Goal: Book appointment/travel/reservation

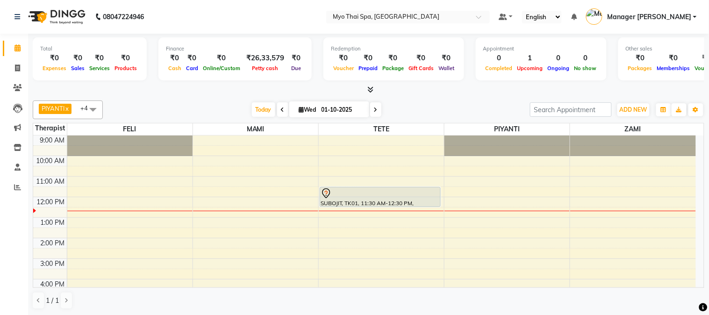
click at [103, 216] on div "9:00 AM 10:00 AM 11:00 AM 12:00 PM 1:00 PM 2:00 PM 3:00 PM 4:00 PM 5:00 PM 6:00…" at bounding box center [364, 278] width 662 height 287
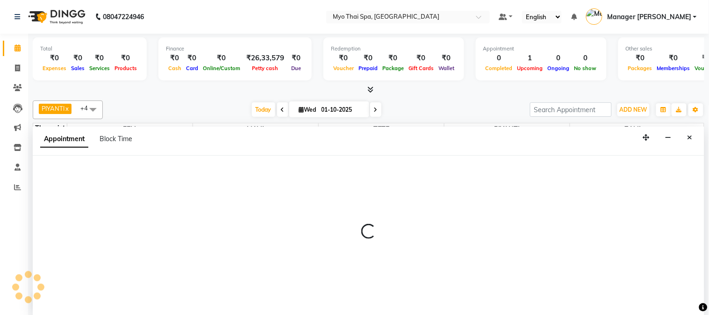
select select "42923"
select select "750"
select select "tentative"
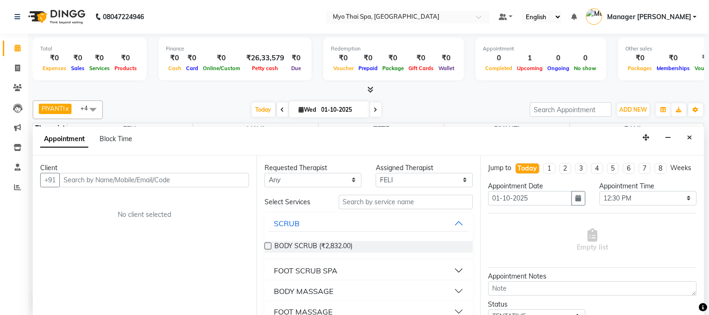
click at [99, 182] on input "text" at bounding box center [154, 180] width 190 height 14
type input "9777943067"
click at [249, 183] on div "Client [PHONE_NUMBER] Add Client No client selected" at bounding box center [145, 236] width 224 height 160
click at [243, 181] on span "Add Client" at bounding box center [229, 180] width 31 height 8
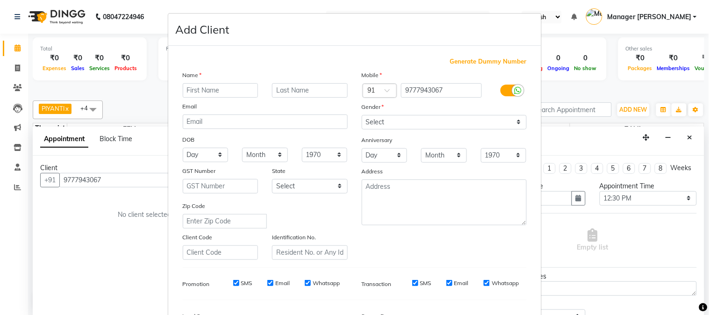
click at [207, 87] on input "text" at bounding box center [221, 90] width 76 height 14
type input "k"
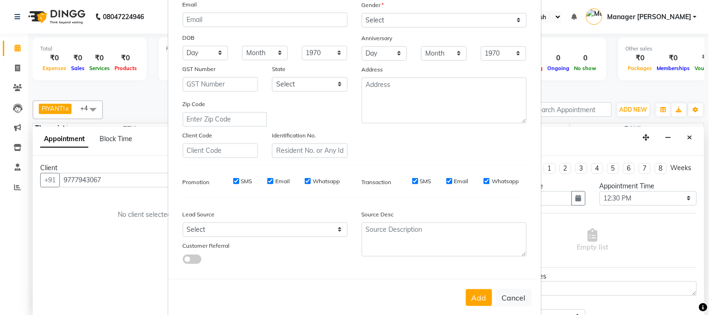
scroll to position [117, 0]
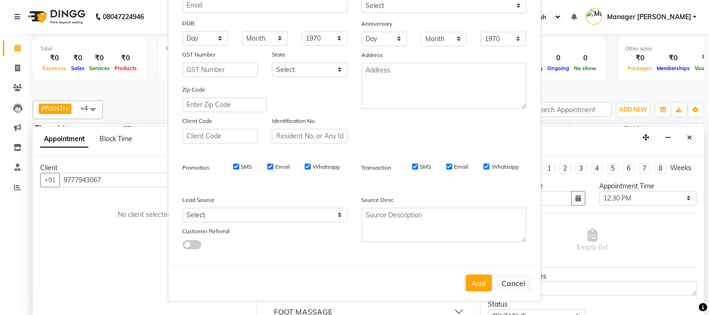
type input "K MOHANTY"
click at [199, 216] on select "Select Walk-in Referral Internet Friend Word of Mouth Advertisement Facebook Ju…" at bounding box center [265, 215] width 165 height 14
select select "33578"
click at [183, 208] on select "Select Walk-in Referral Internet Friend Word of Mouth Advertisement Facebook Ju…" at bounding box center [265, 215] width 165 height 14
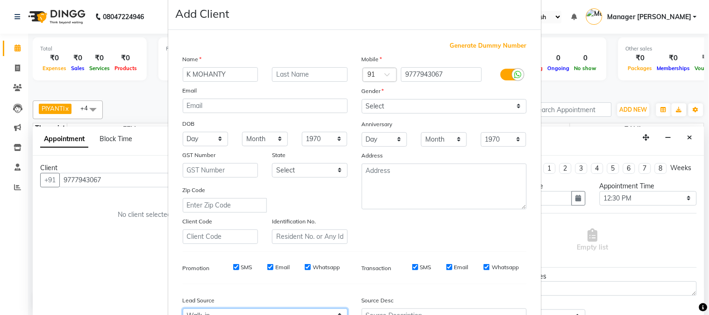
scroll to position [13, 0]
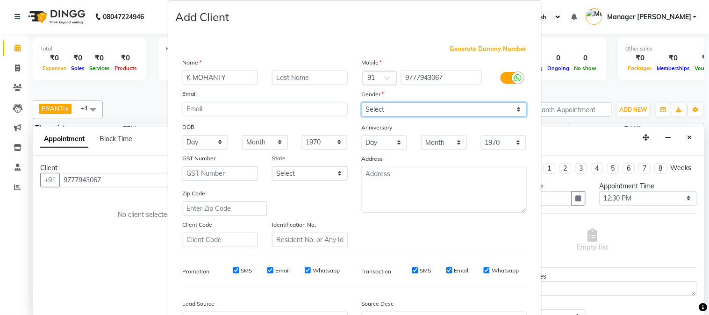
click at [385, 109] on select "Select [DEMOGRAPHIC_DATA] [DEMOGRAPHIC_DATA] Other Prefer Not To Say" at bounding box center [444, 109] width 165 height 14
select select "[DEMOGRAPHIC_DATA]"
click at [362, 102] on select "Select [DEMOGRAPHIC_DATA] [DEMOGRAPHIC_DATA] Other Prefer Not To Say" at bounding box center [444, 109] width 165 height 14
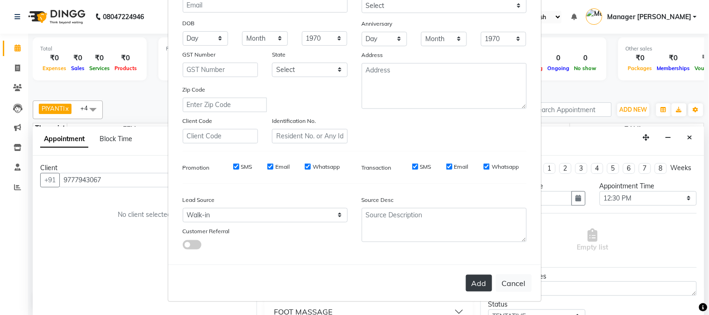
click at [468, 286] on button "Add" at bounding box center [479, 283] width 26 height 17
select select
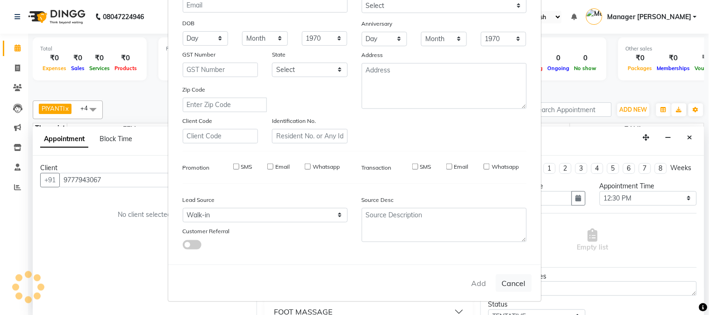
select select
checkbox input "false"
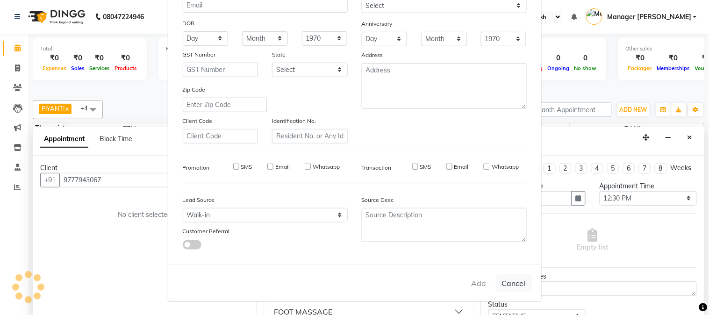
checkbox input "false"
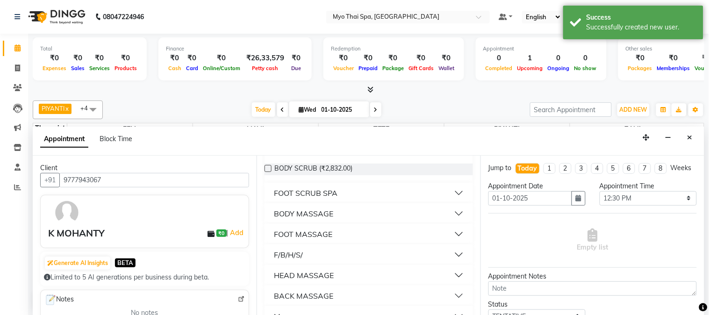
scroll to position [96, 0]
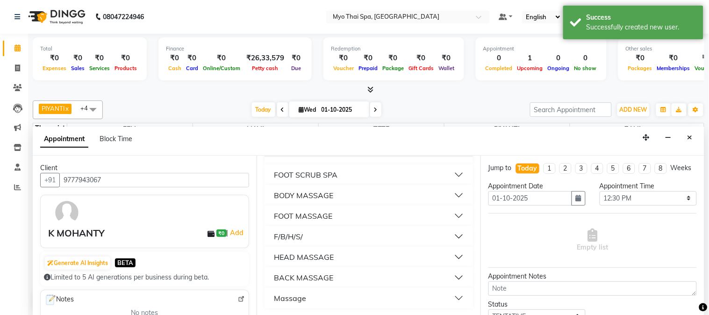
click at [314, 195] on div "BODY MASSAGE" at bounding box center [303, 195] width 59 height 11
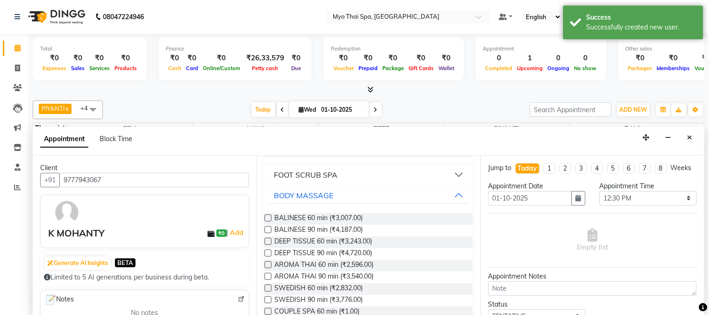
click at [265, 214] on label at bounding box center [267, 217] width 7 height 7
click at [265, 216] on input "checkbox" at bounding box center [267, 219] width 6 height 6
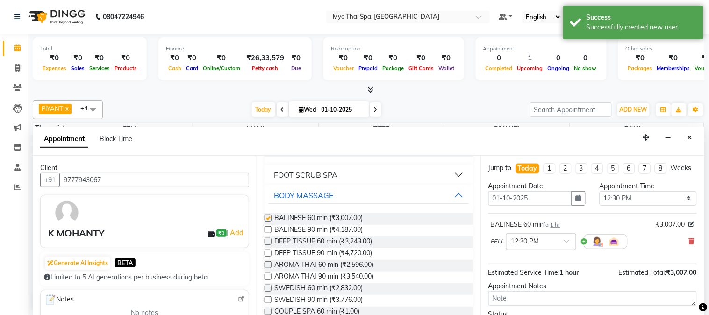
checkbox input "false"
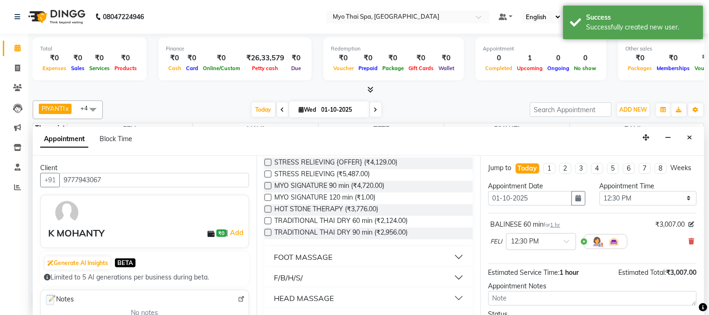
scroll to position [333, 0]
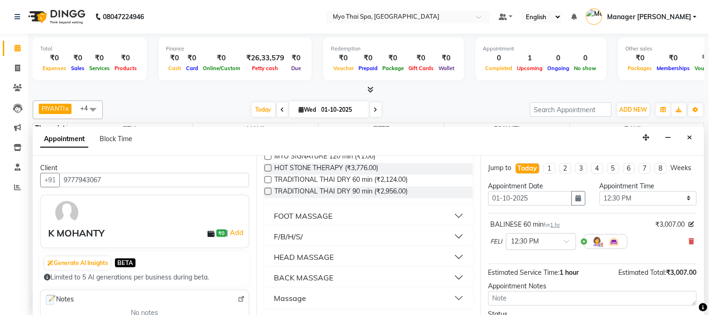
click at [303, 248] on button "HEAD MASSAGE" at bounding box center [368, 256] width 201 height 17
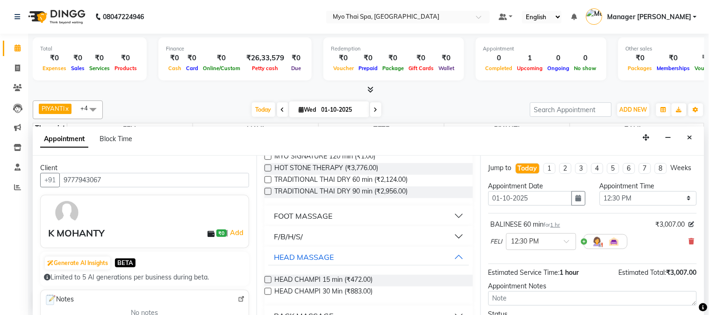
click at [267, 276] on label at bounding box center [267, 279] width 7 height 7
click at [267, 277] on input "checkbox" at bounding box center [267, 280] width 6 height 6
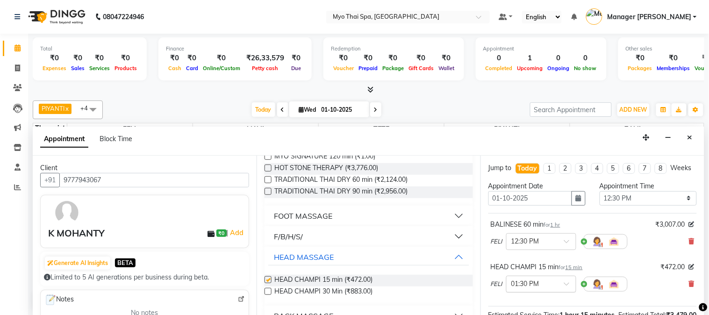
checkbox input "false"
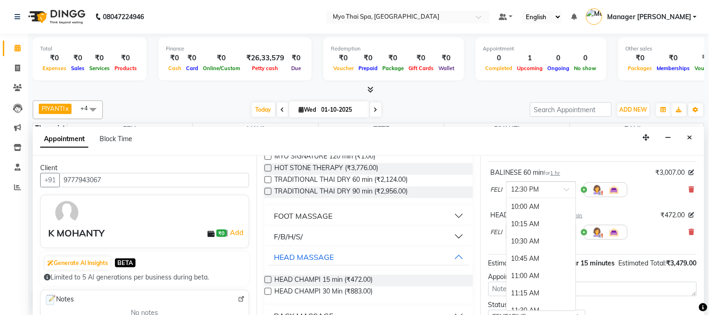
click at [565, 197] on span at bounding box center [570, 192] width 12 height 10
click at [536, 231] on div "12:45 PM" at bounding box center [540, 223] width 69 height 17
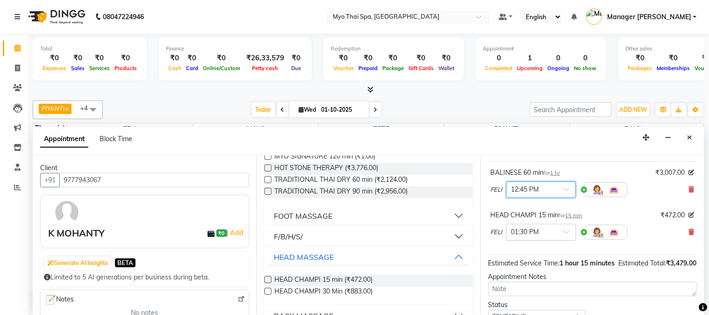
click at [566, 236] on div at bounding box center [540, 232] width 69 height 10
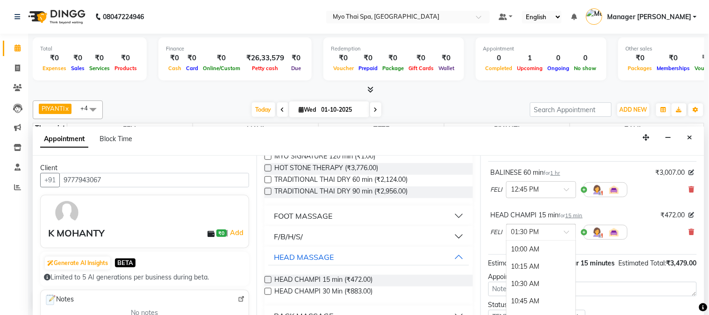
scroll to position [241, 0]
click at [580, 255] on div "BALINESE 60 min for 1 hr ₹3,007.00 FELI × 12:45 PM HEAD CHAMPI 15 min for 15 mi…" at bounding box center [592, 207] width 208 height 93
click at [568, 240] on span at bounding box center [570, 235] width 12 height 10
click at [528, 285] on div "12:45 PM" at bounding box center [540, 281] width 69 height 17
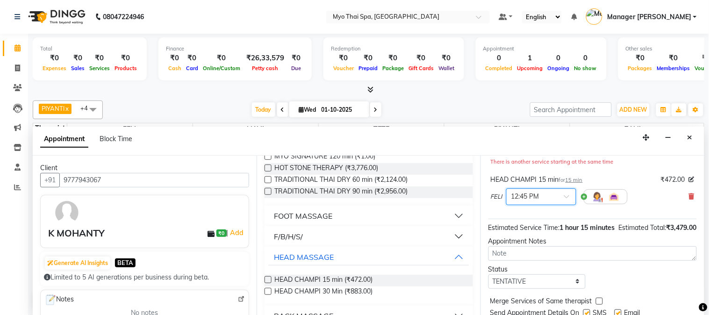
scroll to position [148, 0]
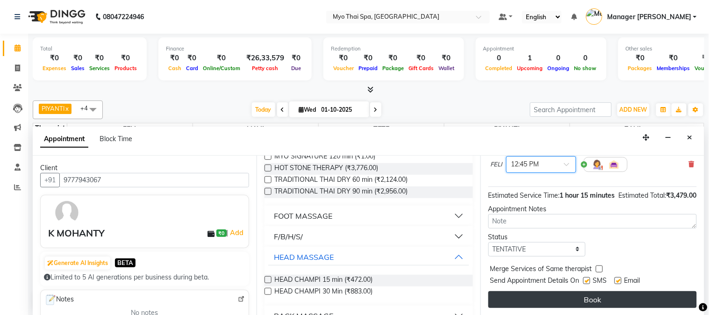
click at [563, 295] on button "Book" at bounding box center [592, 299] width 208 height 17
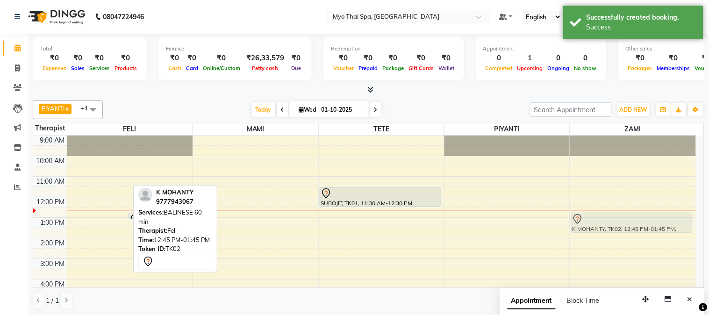
drag, startPoint x: 92, startPoint y: 219, endPoint x: 598, endPoint y: 214, distance: 506.3
click at [598, 214] on tr "K MOHANTY, TK02, 12:45 PM-01:45 PM, BALINESE 60 min K MOHANTY, TK02, 12:45 PM-0…" at bounding box center [364, 278] width 662 height 287
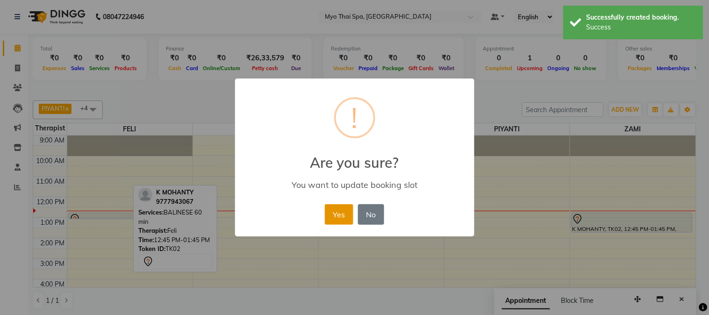
click at [333, 213] on button "Yes" at bounding box center [339, 214] width 28 height 21
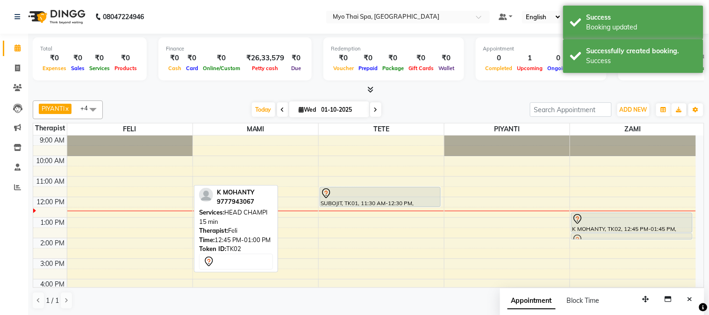
drag, startPoint x: 96, startPoint y: 214, endPoint x: 607, endPoint y: 241, distance: 512.1
click at [622, 234] on tr "K MOHANTY, TK02, 12:45 PM-01:00 PM, HEAD CHAMPI 15 min SUBOJIT, TK01, 11:30 AM-…" at bounding box center [364, 278] width 662 height 287
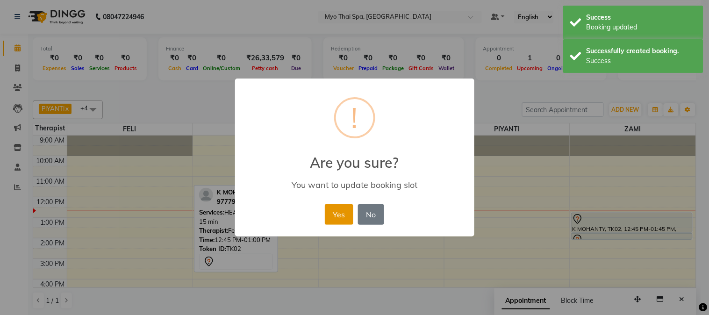
click at [339, 217] on button "Yes" at bounding box center [339, 214] width 28 height 21
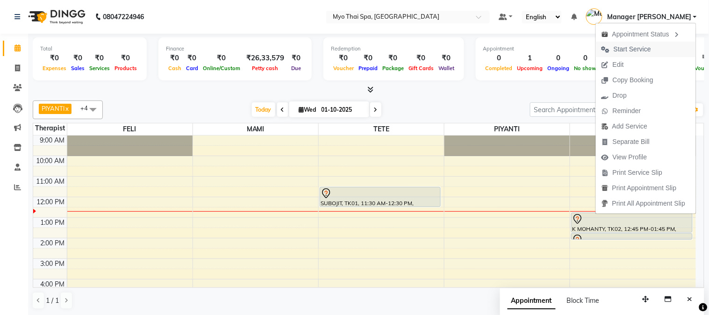
click at [625, 45] on span "Start Service" at bounding box center [631, 49] width 37 height 10
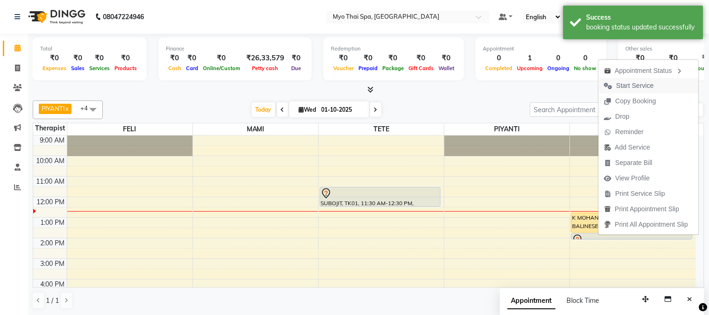
click at [622, 87] on span "Start Service" at bounding box center [634, 86] width 37 height 10
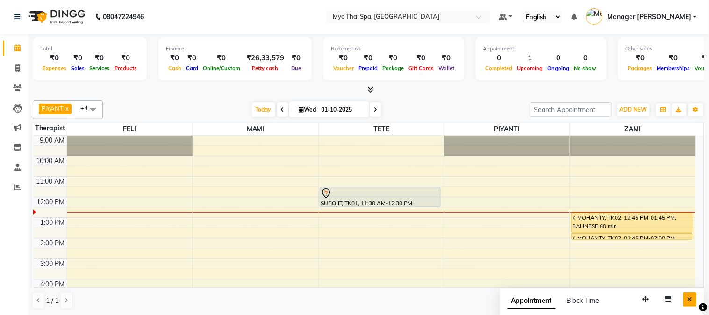
click at [689, 294] on button "Close" at bounding box center [690, 299] width 14 height 14
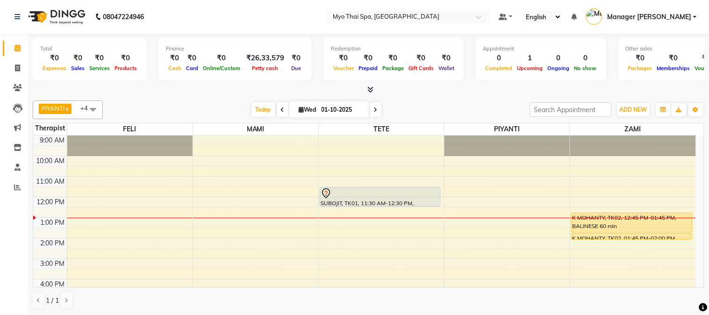
click at [659, 17] on span "Manager [PERSON_NAME]" at bounding box center [649, 17] width 84 height 10
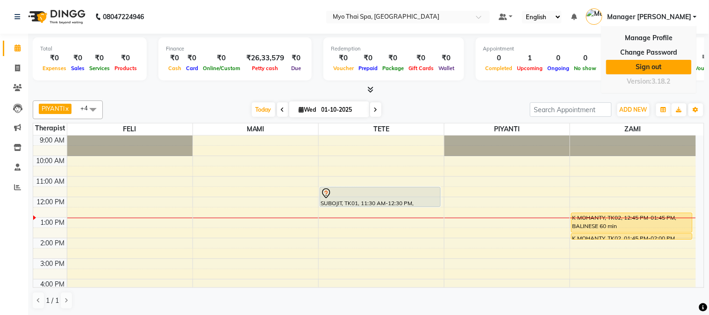
click at [662, 64] on link "Sign out" at bounding box center [648, 67] width 85 height 14
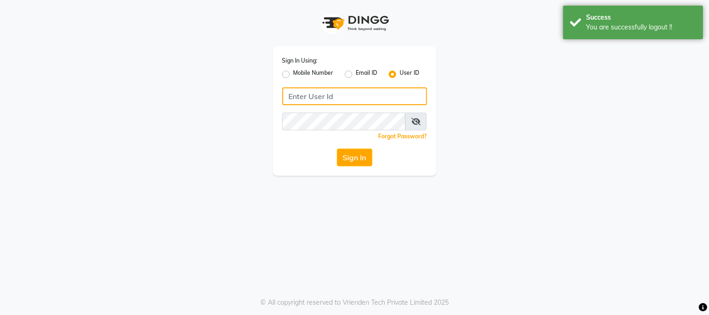
click at [371, 101] on input "Username" at bounding box center [354, 96] width 145 height 18
type input "siamspa"
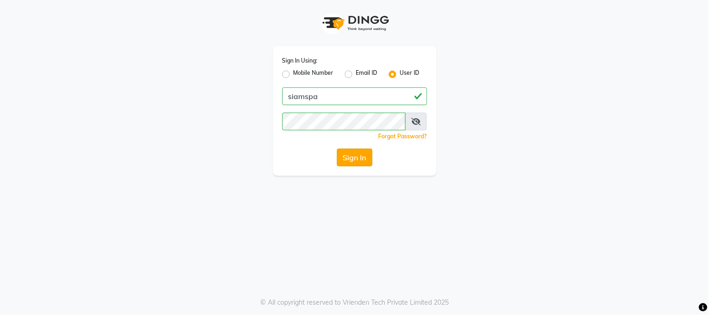
click at [362, 150] on button "Sign In" at bounding box center [354, 158] width 35 height 18
